Goal: Navigation & Orientation: Go to known website

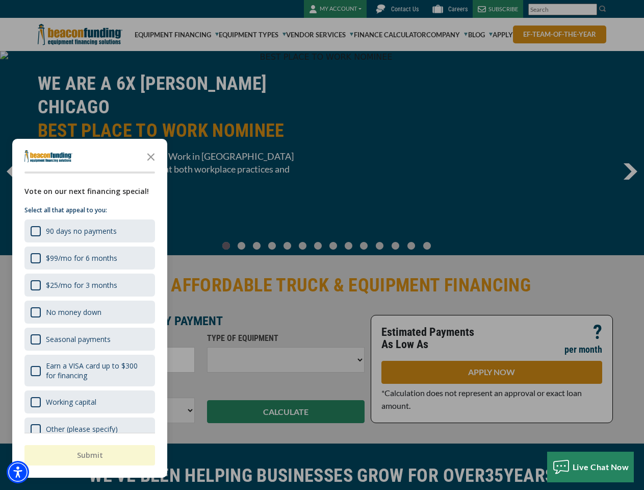
click at [322, 245] on div "button" at bounding box center [322, 245] width 644 height 490
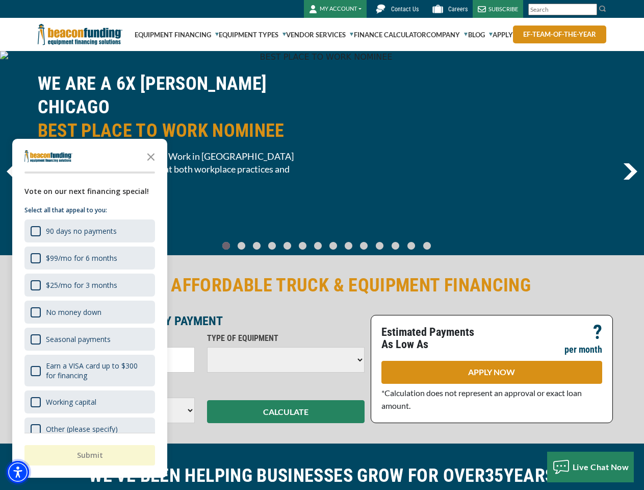
click at [18, 472] on img "Accessibility Menu" at bounding box center [18, 472] width 22 height 22
click at [322, 245] on body "Skip to main content Enable accessibility for low vision Open the accessibility…" at bounding box center [322, 245] width 644 height 490
click at [151, 156] on body "Skip to main content Enable accessibility for low vision Open the accessibility…" at bounding box center [322, 245] width 644 height 490
click at [89, 231] on body "Skip to main content Enable accessibility for low vision Open the accessibility…" at bounding box center [322, 245] width 644 height 490
click at [89, 258] on body "Skip to main content Enable accessibility for low vision Open the accessibility…" at bounding box center [322, 245] width 644 height 490
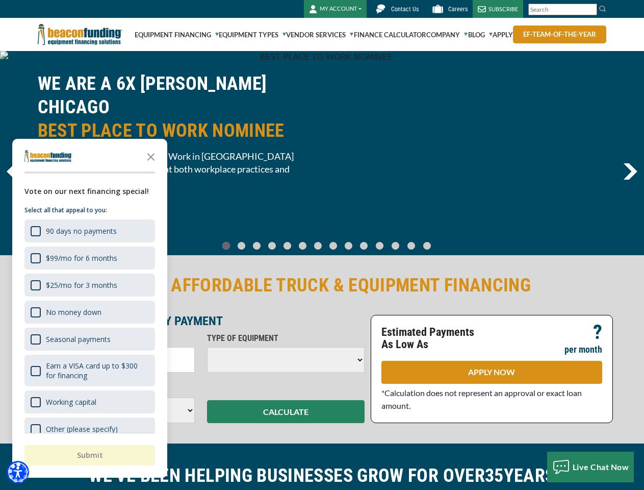
click at [89, 285] on body "Skip to main content Enable accessibility for low vision Open the accessibility…" at bounding box center [322, 245] width 644 height 490
